Goal: Task Accomplishment & Management: Use online tool/utility

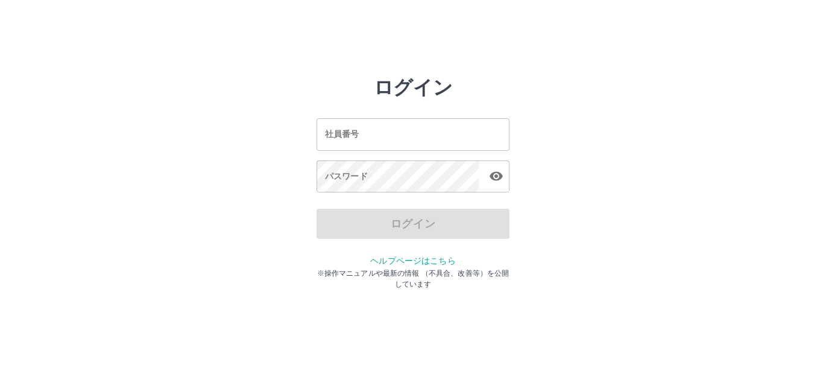
click at [365, 132] on input "社員番号" at bounding box center [413, 134] width 193 height 32
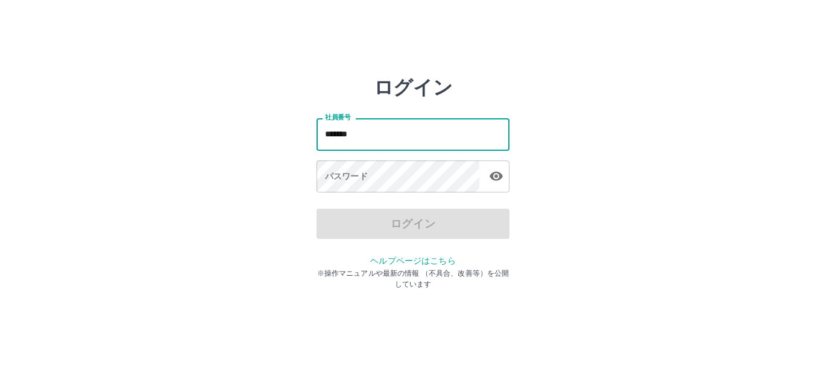
type input "*******"
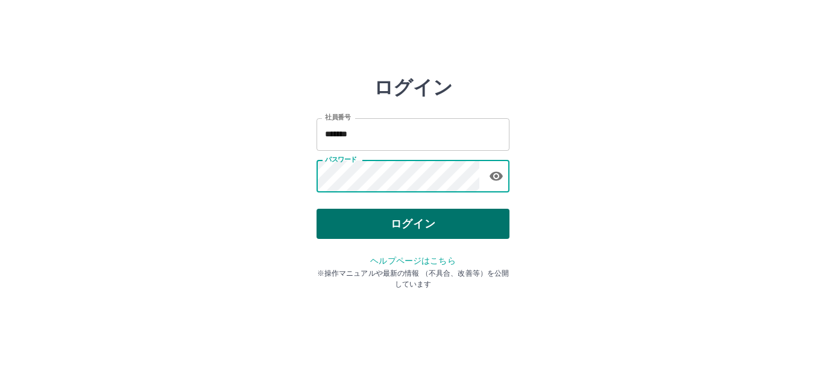
click at [355, 213] on button "ログイン" at bounding box center [413, 224] width 193 height 30
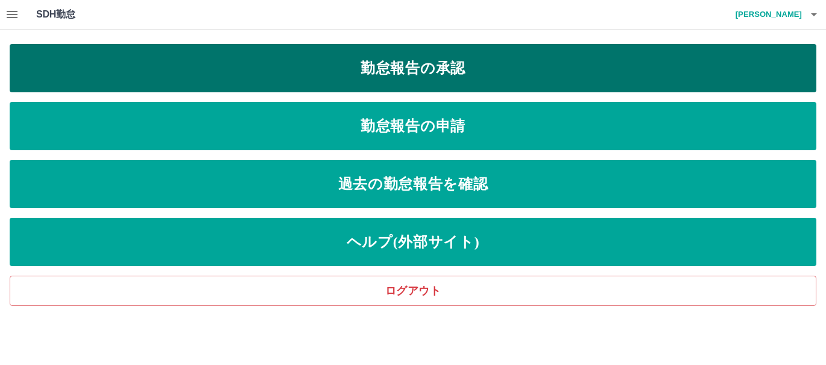
click at [288, 71] on link "勤怠報告の承認" at bounding box center [413, 68] width 807 height 48
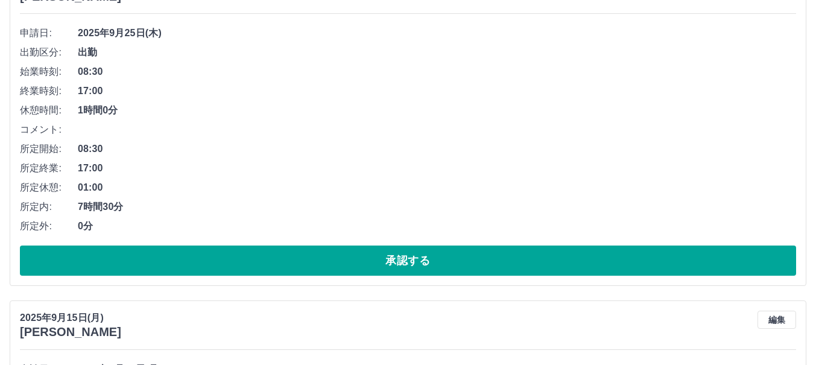
scroll to position [935, 0]
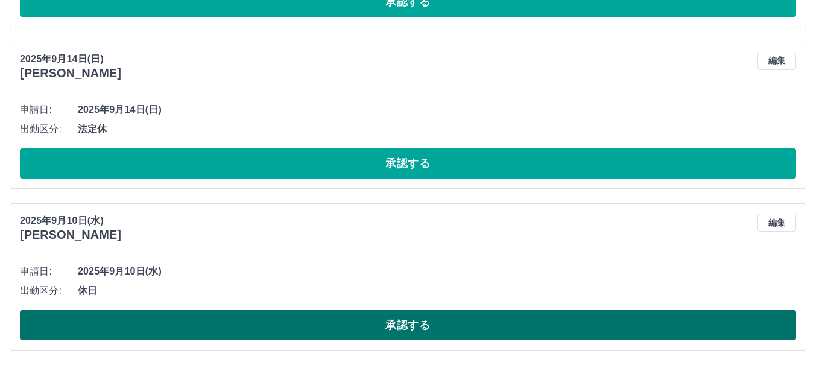
click at [368, 323] on button "承認する" at bounding box center [408, 325] width 776 height 30
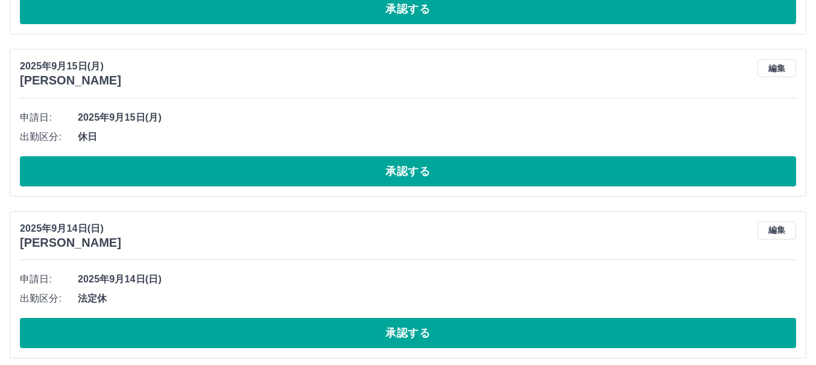
scroll to position [773, 0]
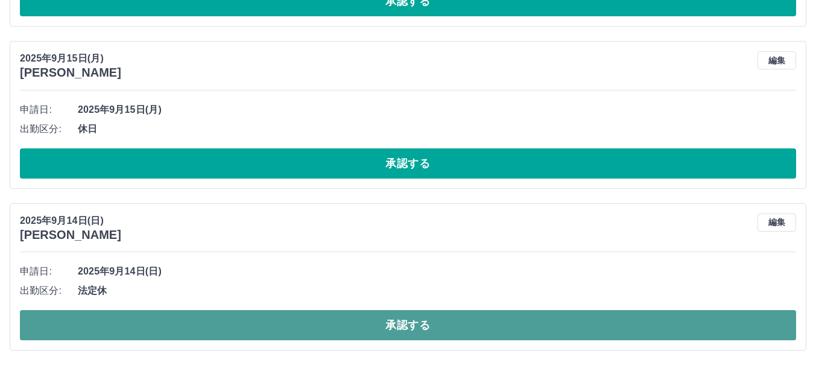
click at [351, 321] on button "承認する" at bounding box center [408, 325] width 776 height 30
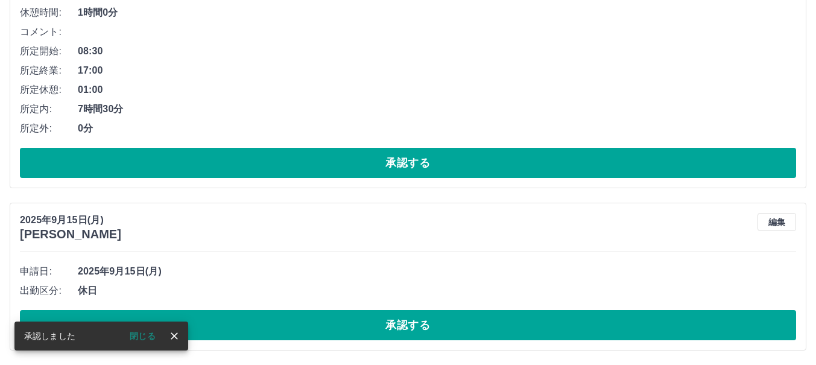
scroll to position [611, 0]
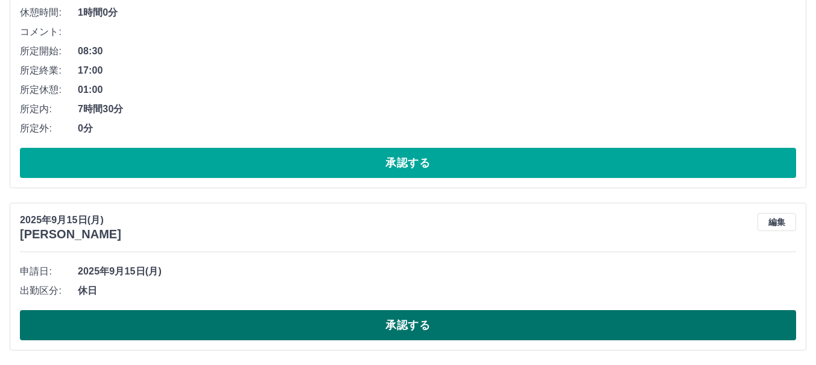
click at [362, 325] on button "承認する" at bounding box center [408, 325] width 776 height 30
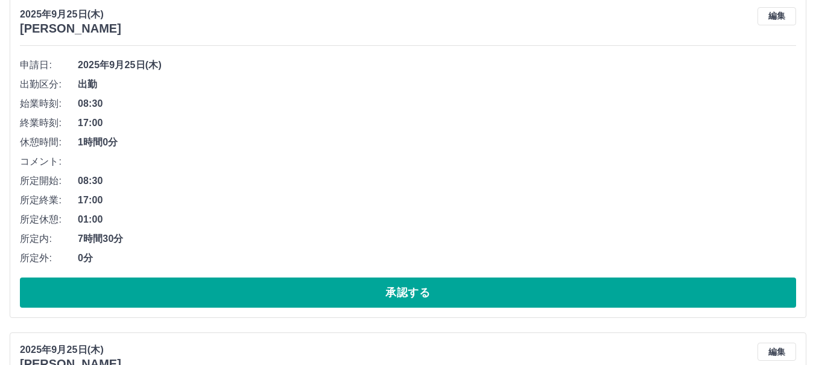
scroll to position [0, 0]
